Goal: Task Accomplishment & Management: Manage account settings

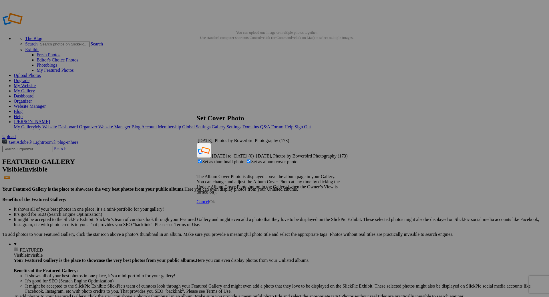
click at [215, 199] on span "Ok" at bounding box center [212, 201] width 6 height 5
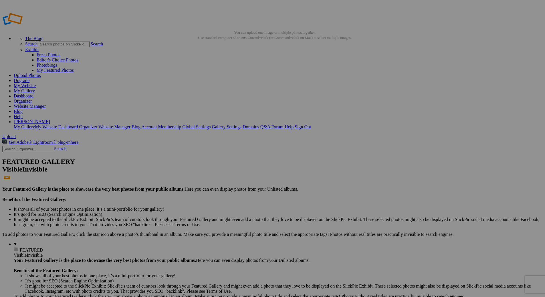
type input "[DATE] to [DATE]"
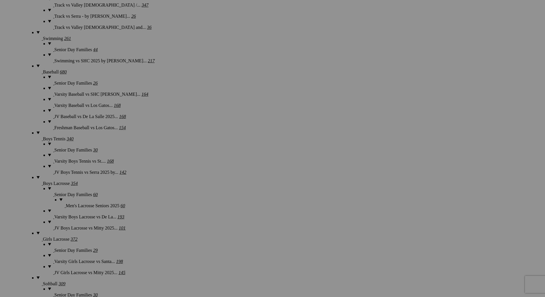
scroll to position [915, 0]
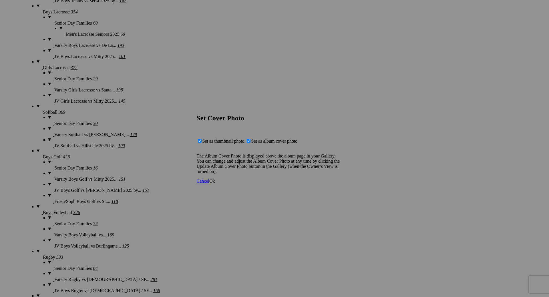
click at [215, 184] on span "Ok" at bounding box center [212, 181] width 6 height 5
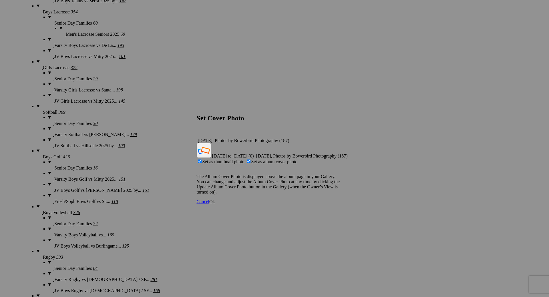
click at [215, 199] on span "Ok" at bounding box center [212, 201] width 6 height 5
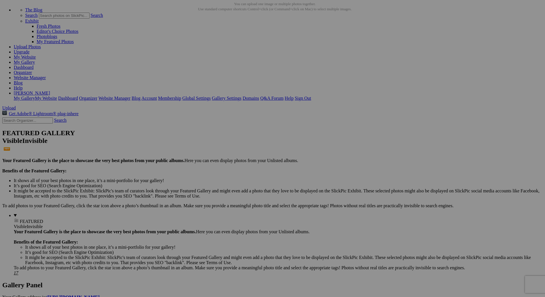
scroll to position [0, 0]
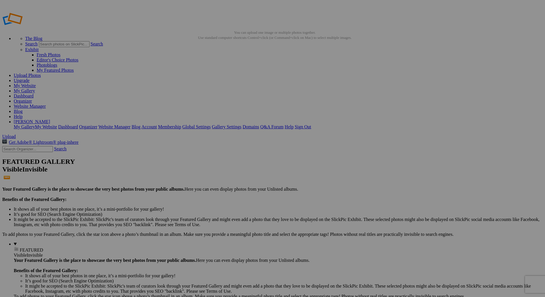
type input "[DATE] to [DATE]"
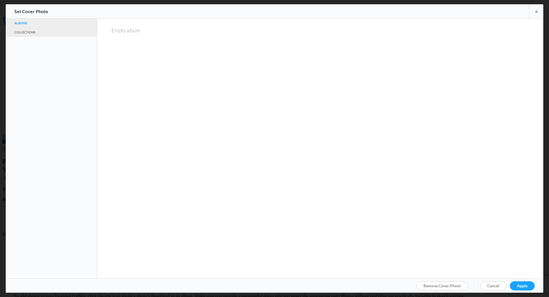
click at [26, 24] on link "Albums" at bounding box center [51, 23] width 74 height 6
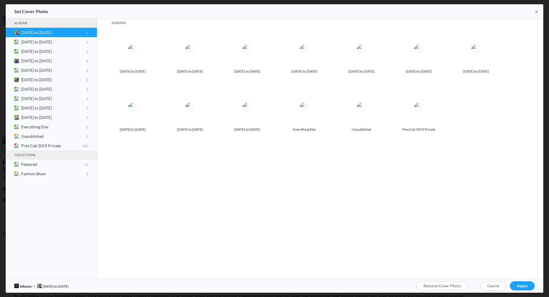
click at [11, 31] on icon at bounding box center [11, 31] width 0 height 0
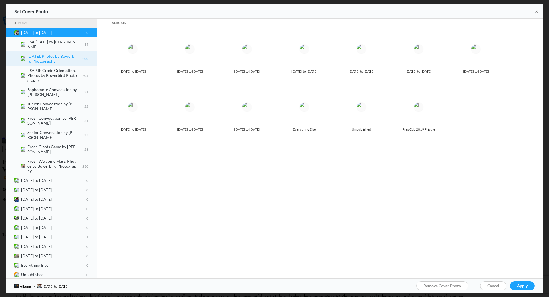
click at [45, 58] on b "First Day of School, Photos by Bowerbird Photography 200" at bounding box center [57, 59] width 61 height 10
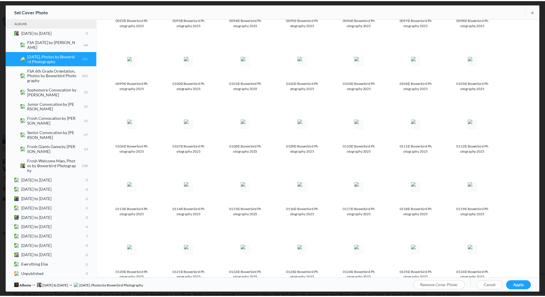
scroll to position [1115, 0]
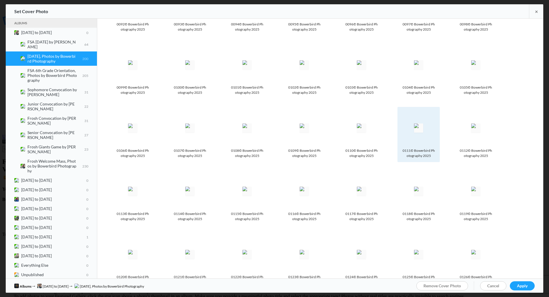
click at [410, 110] on spn-photo-picker-thumb-image-tag at bounding box center [418, 128] width 37 height 37
click at [523, 286] on span "Apply" at bounding box center [522, 285] width 11 height 5
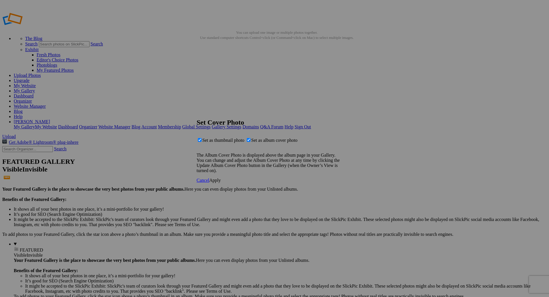
click at [221, 183] on link "Apply" at bounding box center [214, 180] width 11 height 5
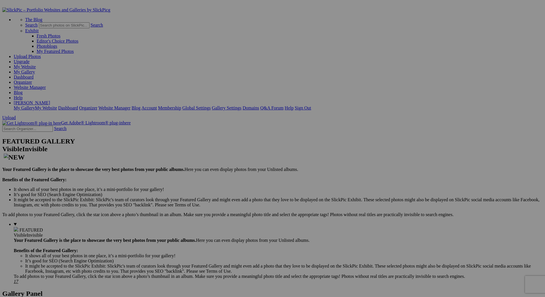
type input "Frosh Welcome Mass, Photos by Bowerbird Photography"
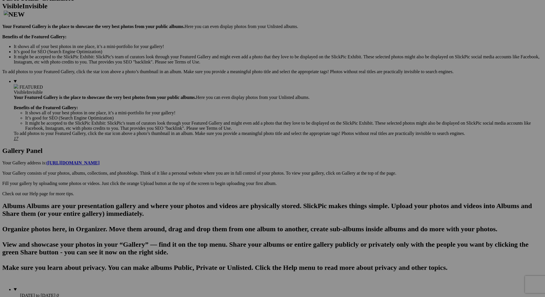
scroll to position [172, 0]
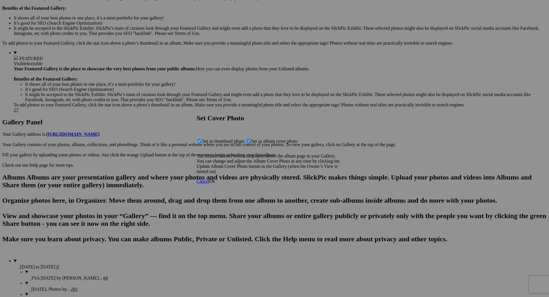
click at [215, 184] on span "Ok" at bounding box center [212, 181] width 6 height 5
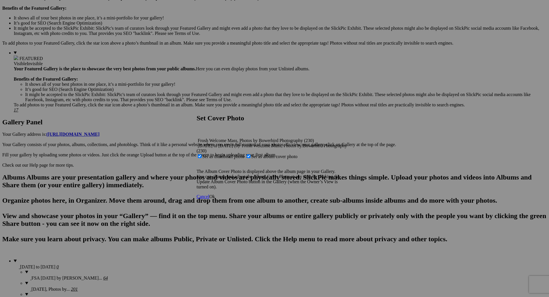
click at [215, 196] on span "Ok" at bounding box center [212, 196] width 6 height 5
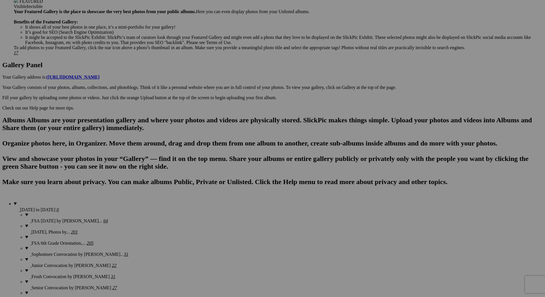
scroll to position [257, 0]
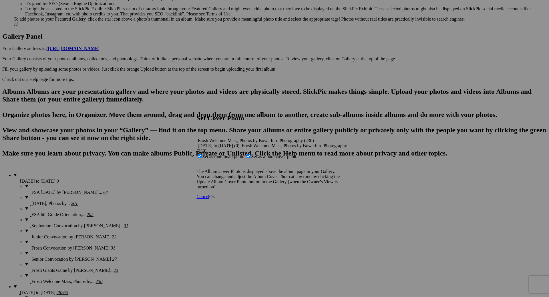
click at [215, 195] on span "Ok" at bounding box center [212, 196] width 6 height 5
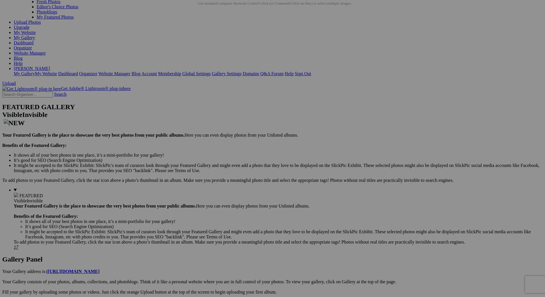
scroll to position [0, 0]
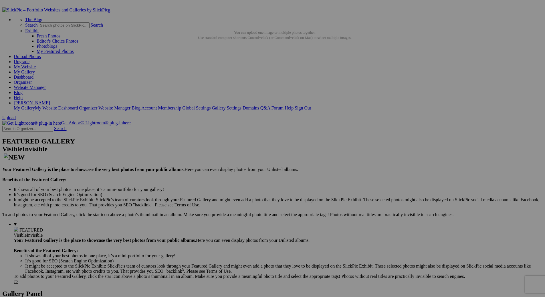
click at [35, 69] on link "My Gallery" at bounding box center [24, 71] width 21 height 5
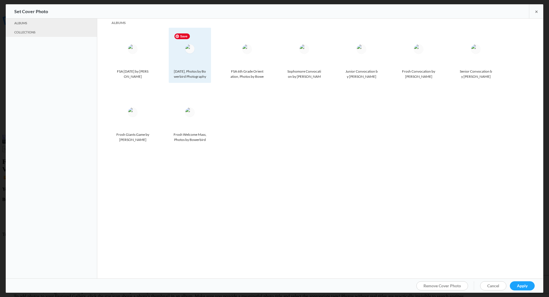
click at [185, 46] on img at bounding box center [189, 48] width 9 height 9
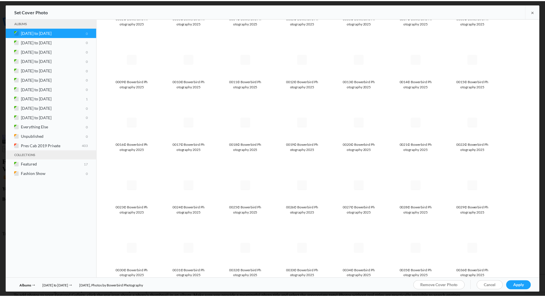
scroll to position [542, 0]
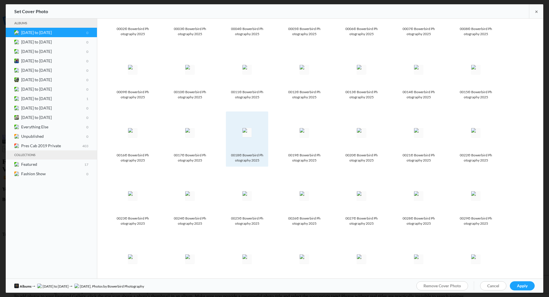
click at [246, 128] on img at bounding box center [246, 132] width 9 height 9
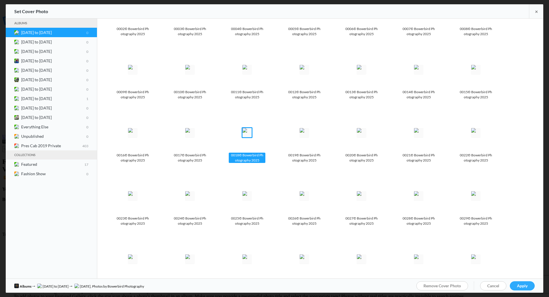
click at [524, 286] on span "Apply" at bounding box center [522, 285] width 11 height 5
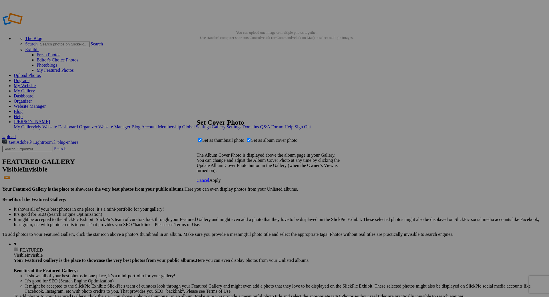
click at [221, 183] on span "Apply" at bounding box center [214, 180] width 11 height 5
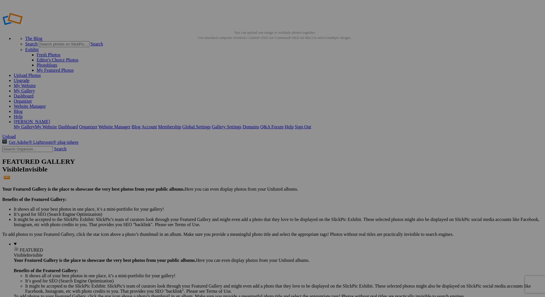
click at [35, 88] on link "My Gallery" at bounding box center [24, 90] width 21 height 5
type input "[DATE], Photos by Bowerbird Photography"
